Goal: Information Seeking & Learning: Compare options

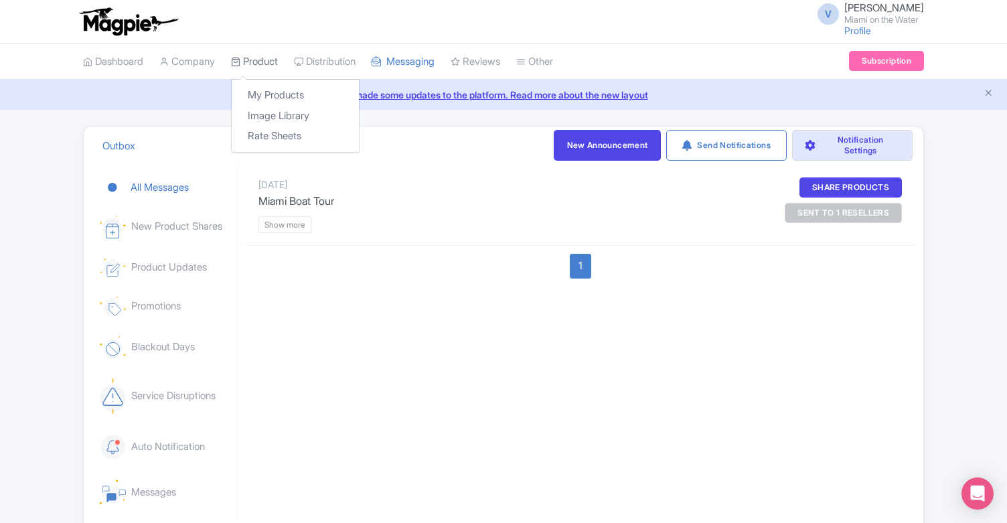
click at [253, 63] on link "Product" at bounding box center [254, 62] width 47 height 37
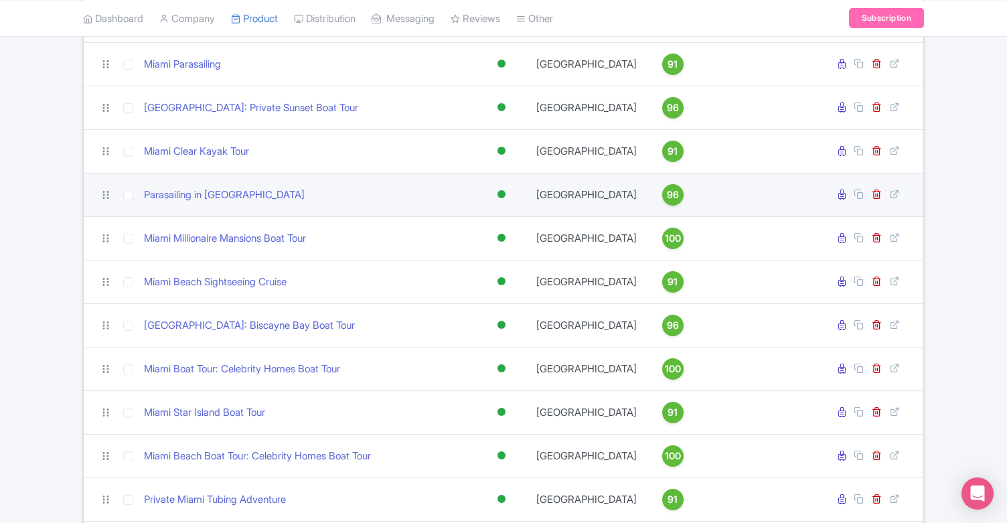
scroll to position [261, 0]
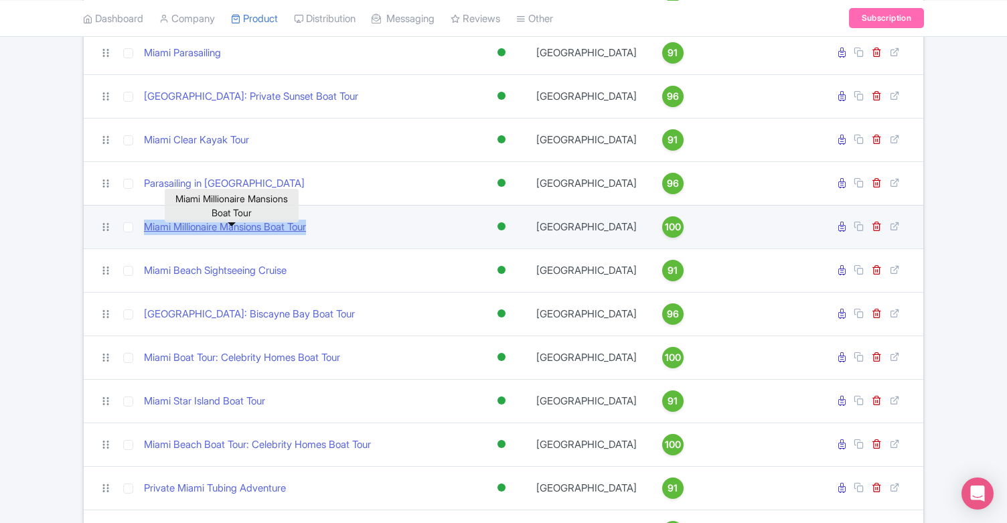
drag, startPoint x: 323, startPoint y: 232, endPoint x: 148, endPoint y: 235, distance: 175.4
click at [148, 235] on div "Miami Millionaire Mansions Boat Tour" at bounding box center [306, 227] width 325 height 15
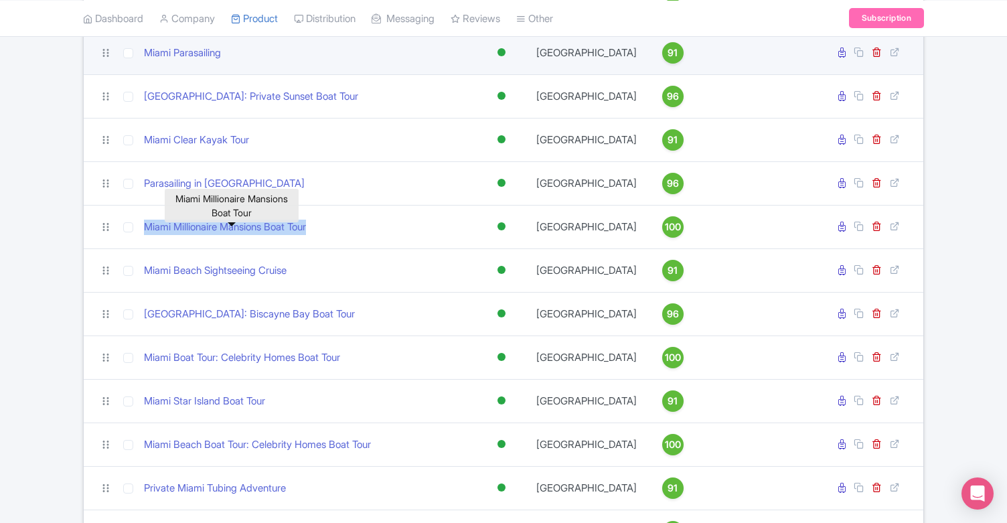
copy link "Miami Millionaire Mansions Boat Tour"
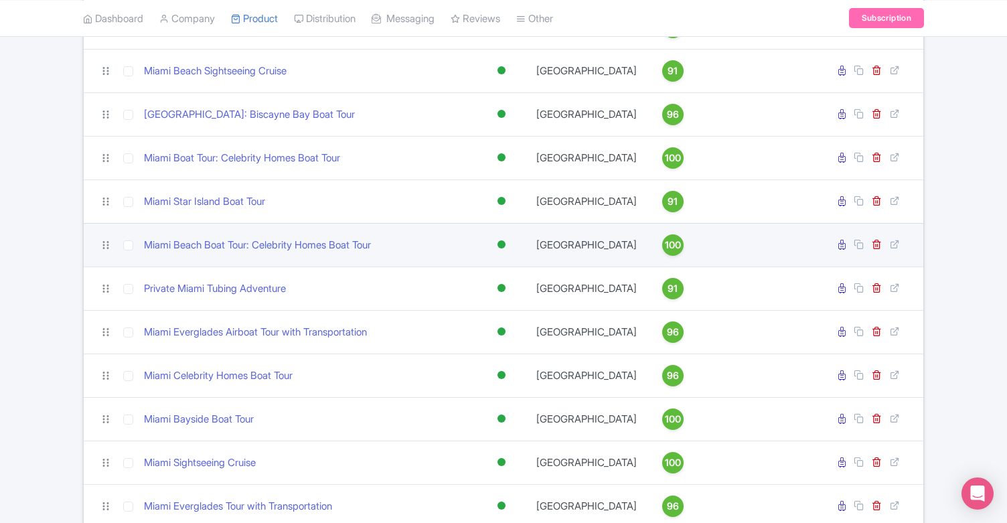
scroll to position [472, 0]
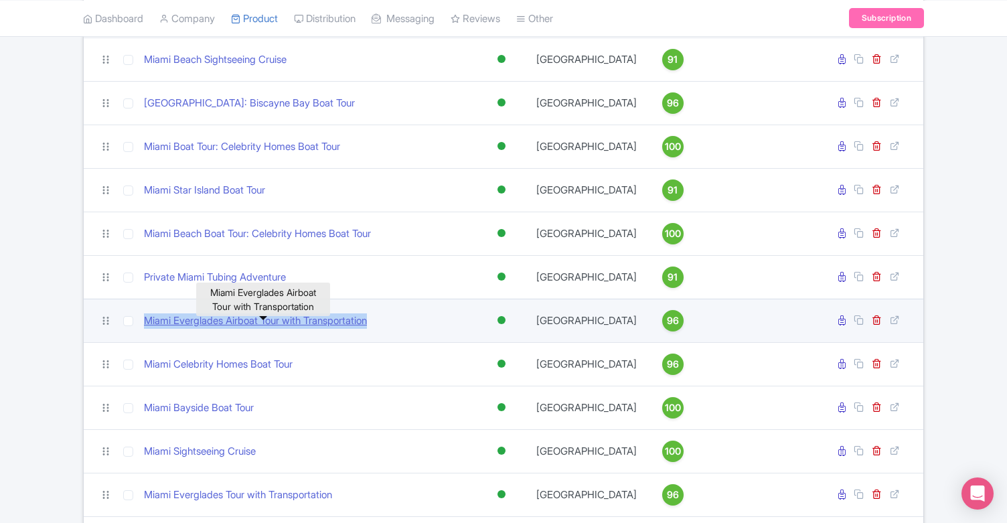
drag, startPoint x: 402, startPoint y: 326, endPoint x: 147, endPoint y: 330, distance: 254.4
click at [147, 329] on div "Miami Everglades Airboat Tour with Transportation" at bounding box center [306, 320] width 325 height 15
copy link "Miami Everglades Airboat Tour with Transportation"
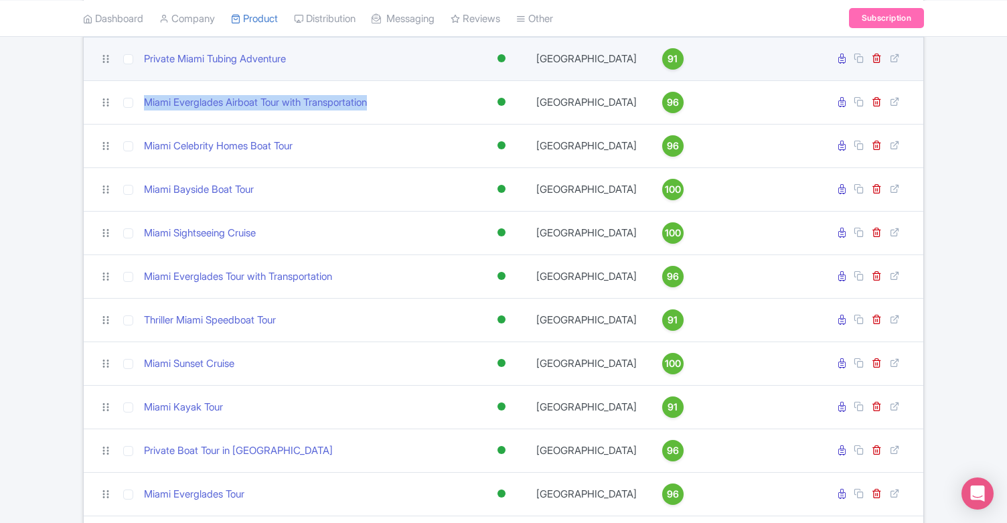
scroll to position [700, 0]
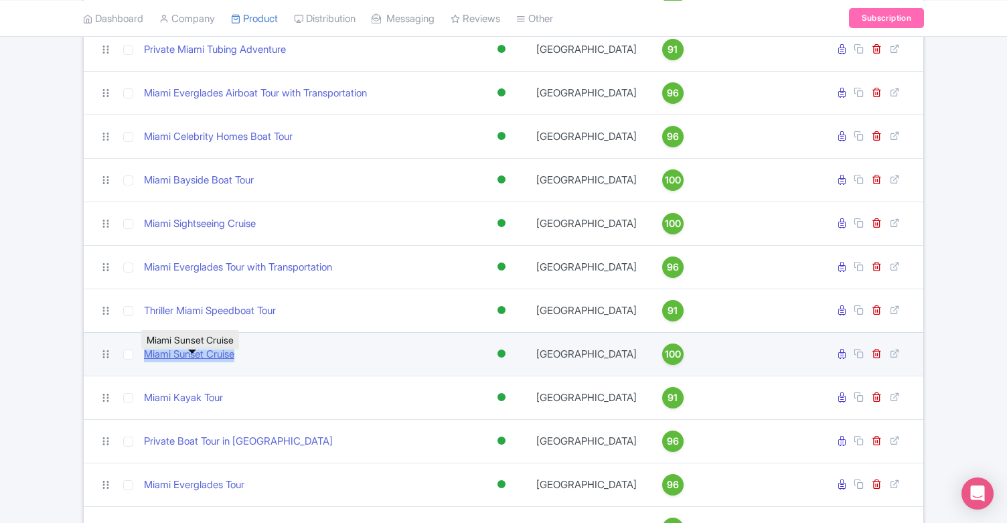
drag, startPoint x: 262, startPoint y: 364, endPoint x: 145, endPoint y: 364, distance: 116.5
click at [145, 362] on div "Miami Sunset Cruise" at bounding box center [306, 354] width 325 height 15
copy link "Miami Sunset Cruise"
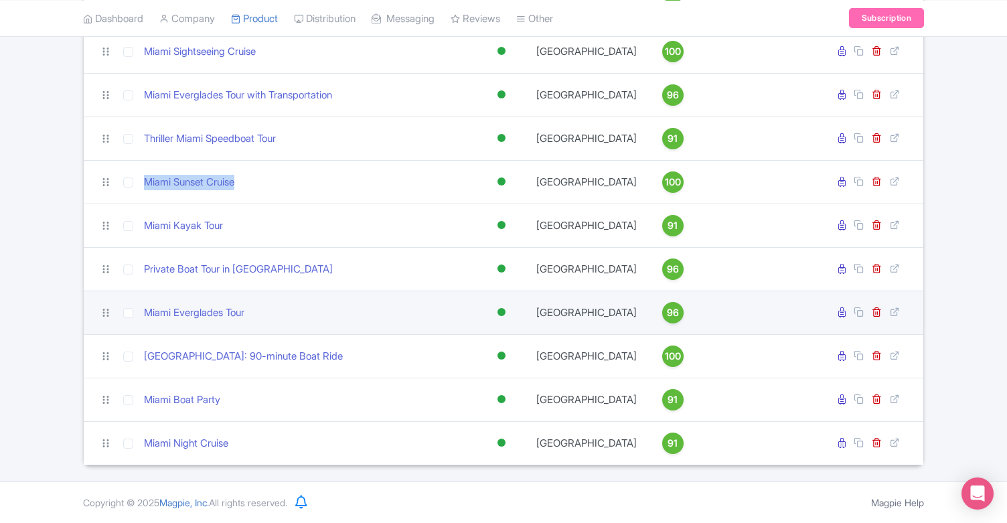
scroll to position [887, 0]
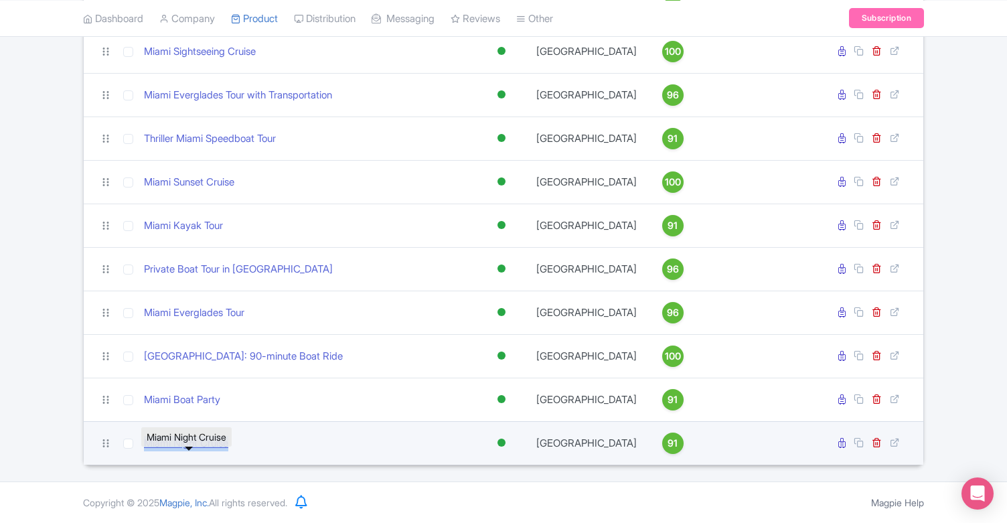
drag, startPoint x: 239, startPoint y: 445, endPoint x: 146, endPoint y: 447, distance: 93.1
click at [146, 447] on div "Miami Night Cruise" at bounding box center [306, 443] width 325 height 15
copy link "Miami Night Cruise"
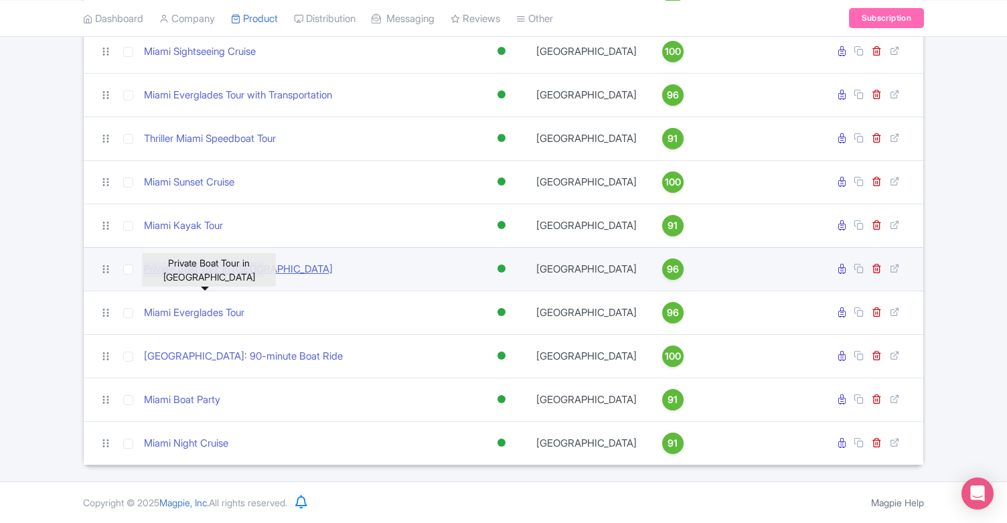
drag, startPoint x: 290, startPoint y: 273, endPoint x: 145, endPoint y: 270, distance: 145.3
click at [145, 270] on div "Private Boat Tour in [GEOGRAPHIC_DATA]" at bounding box center [306, 269] width 325 height 15
copy link "Private Boat Tour in [GEOGRAPHIC_DATA]"
